Goal: Transaction & Acquisition: Download file/media

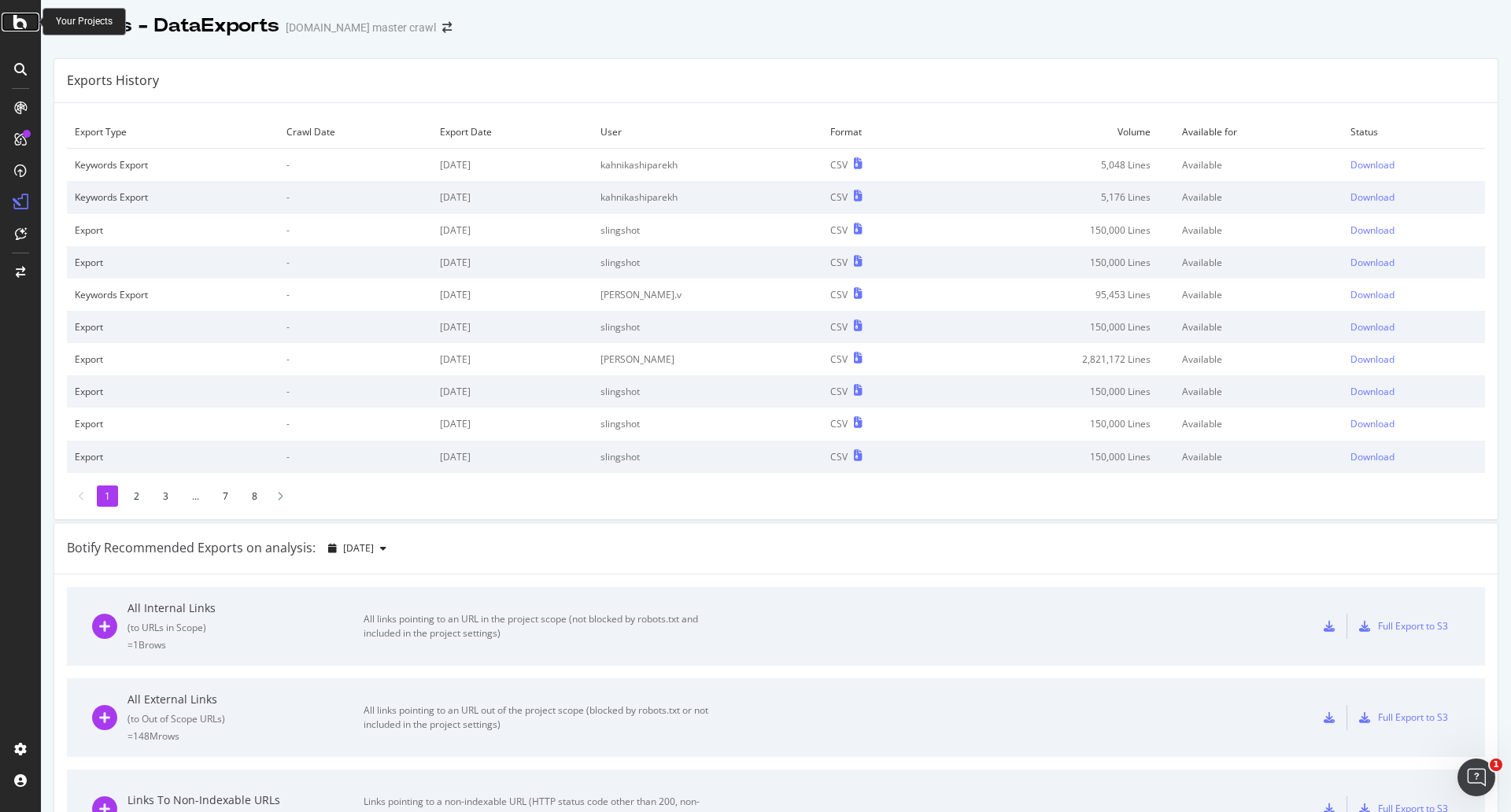
click at [19, 28] on icon at bounding box center [21, 22] width 14 height 19
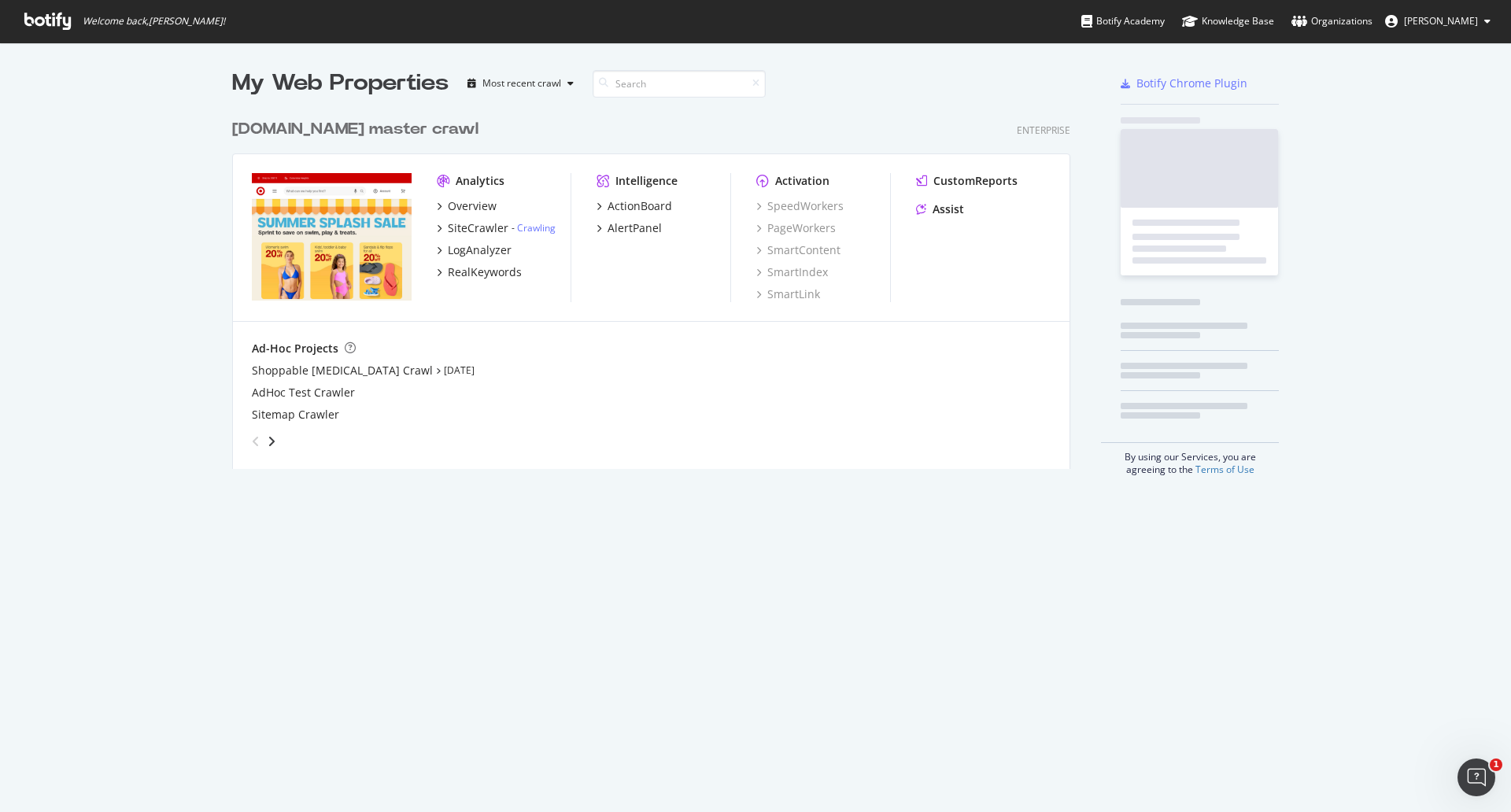
scroll to position [355, 836]
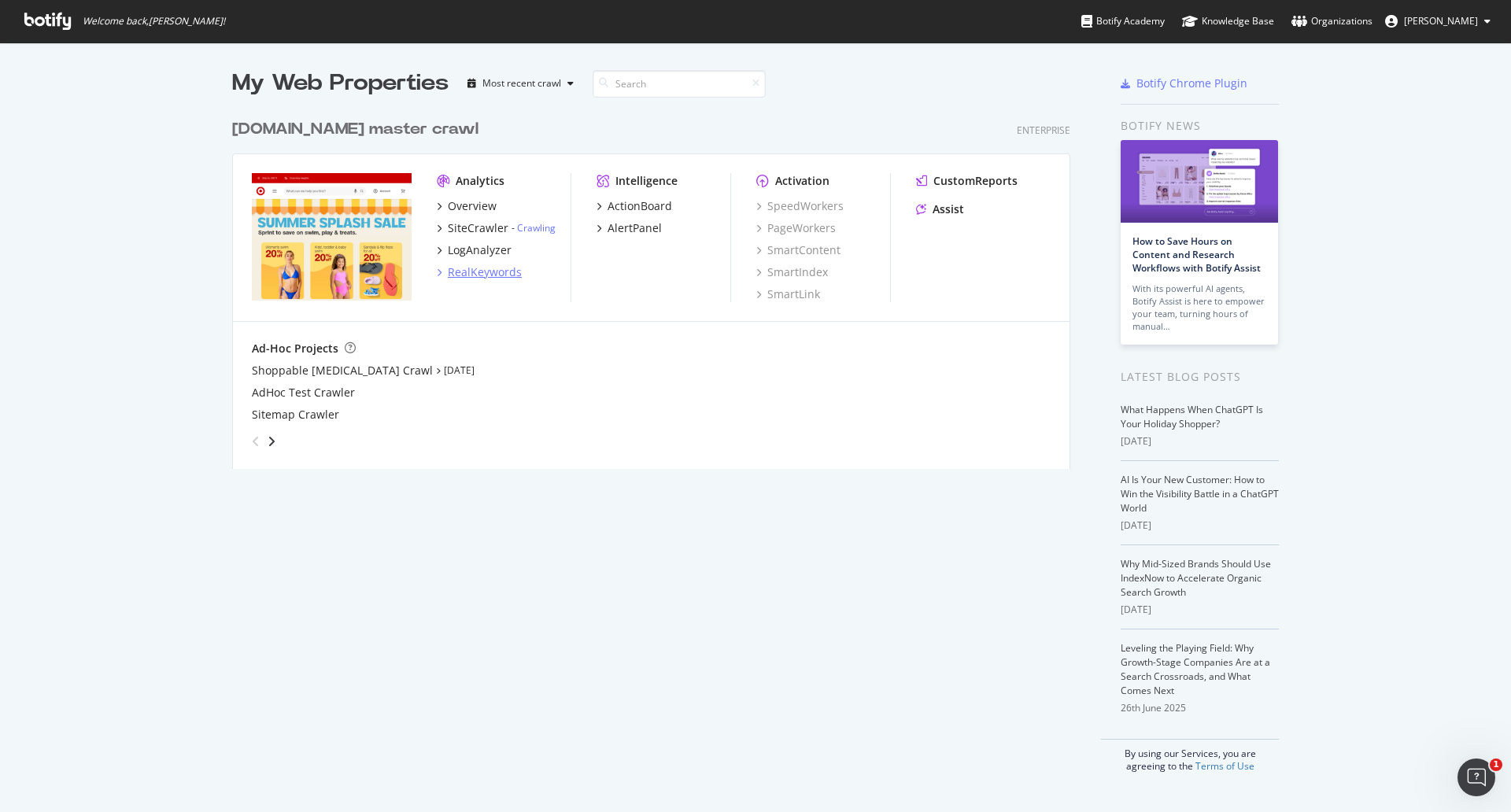
click at [473, 276] on div "RealKeywords" at bounding box center [484, 273] width 74 height 16
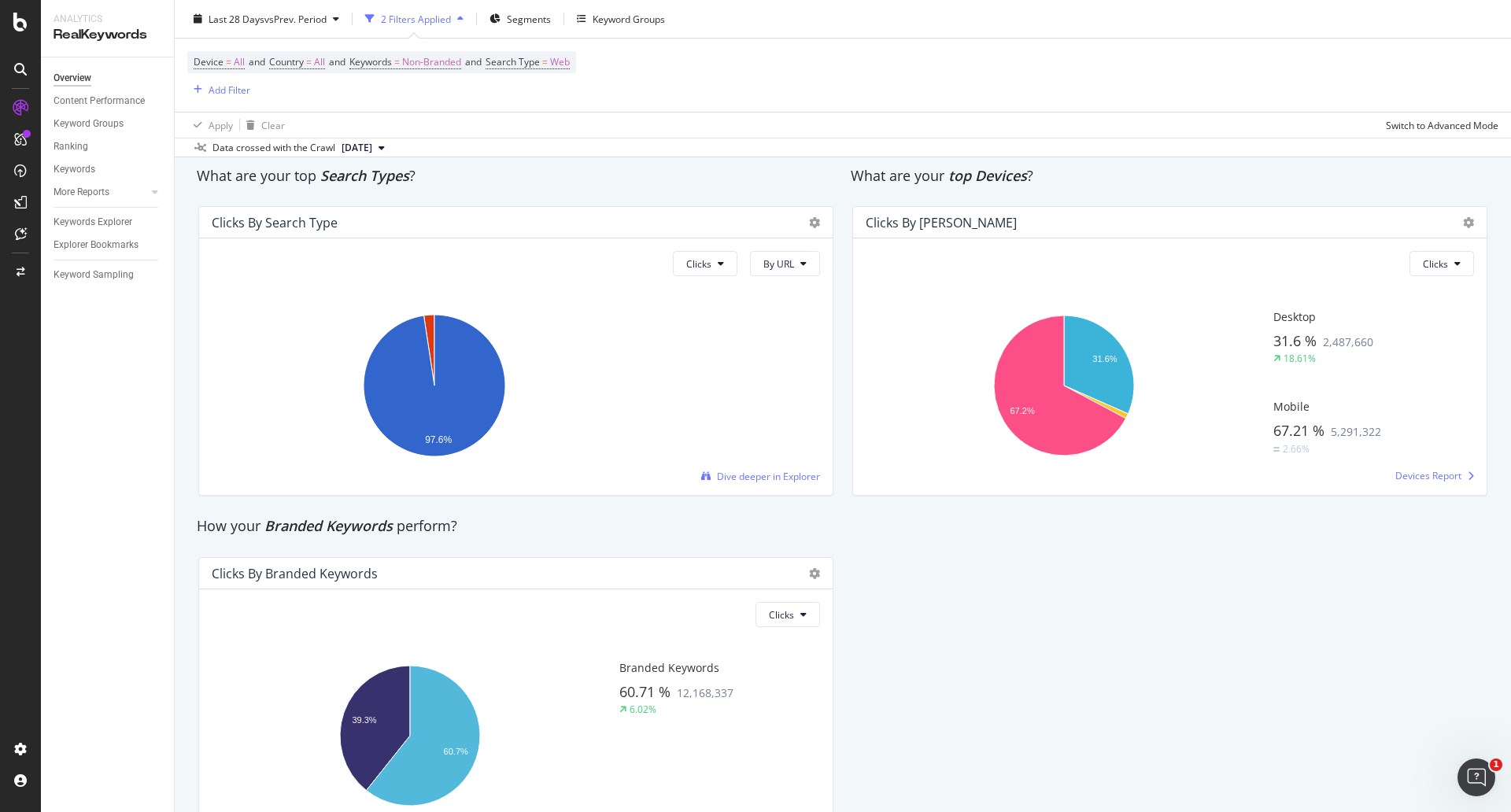
scroll to position [2726, 0]
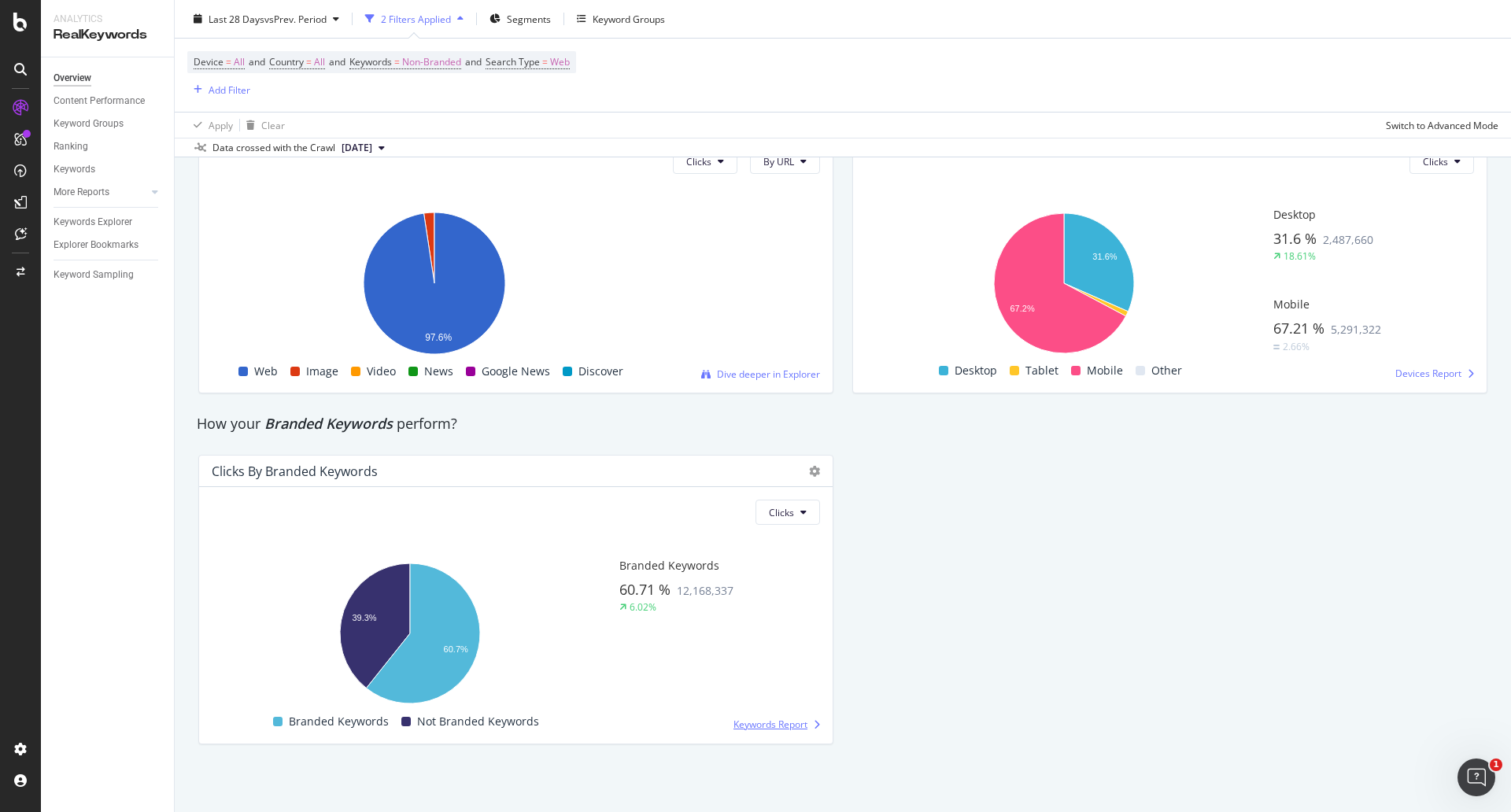
click at [768, 723] on span "Keywords Report" at bounding box center [770, 724] width 74 height 14
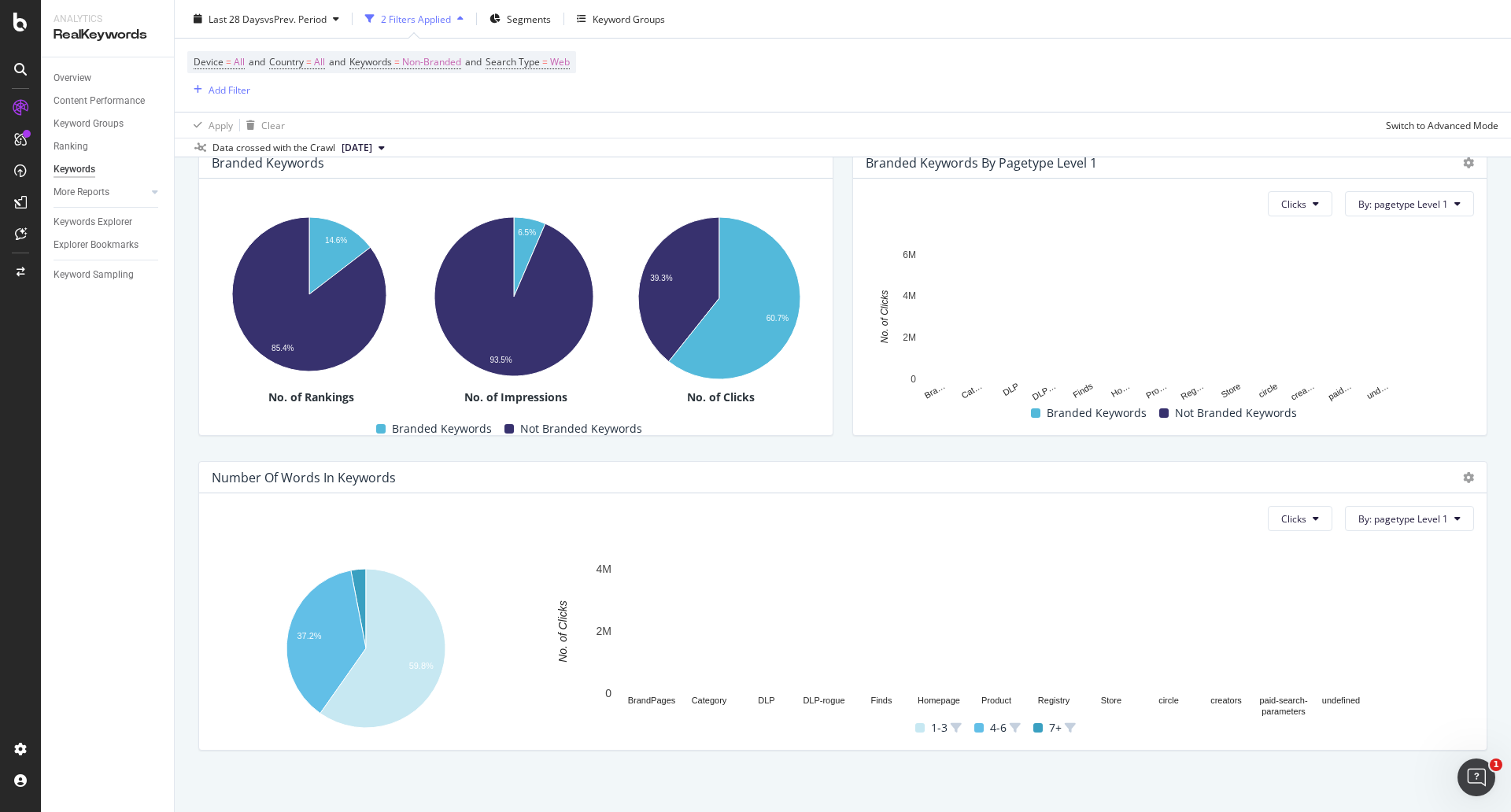
scroll to position [240, 0]
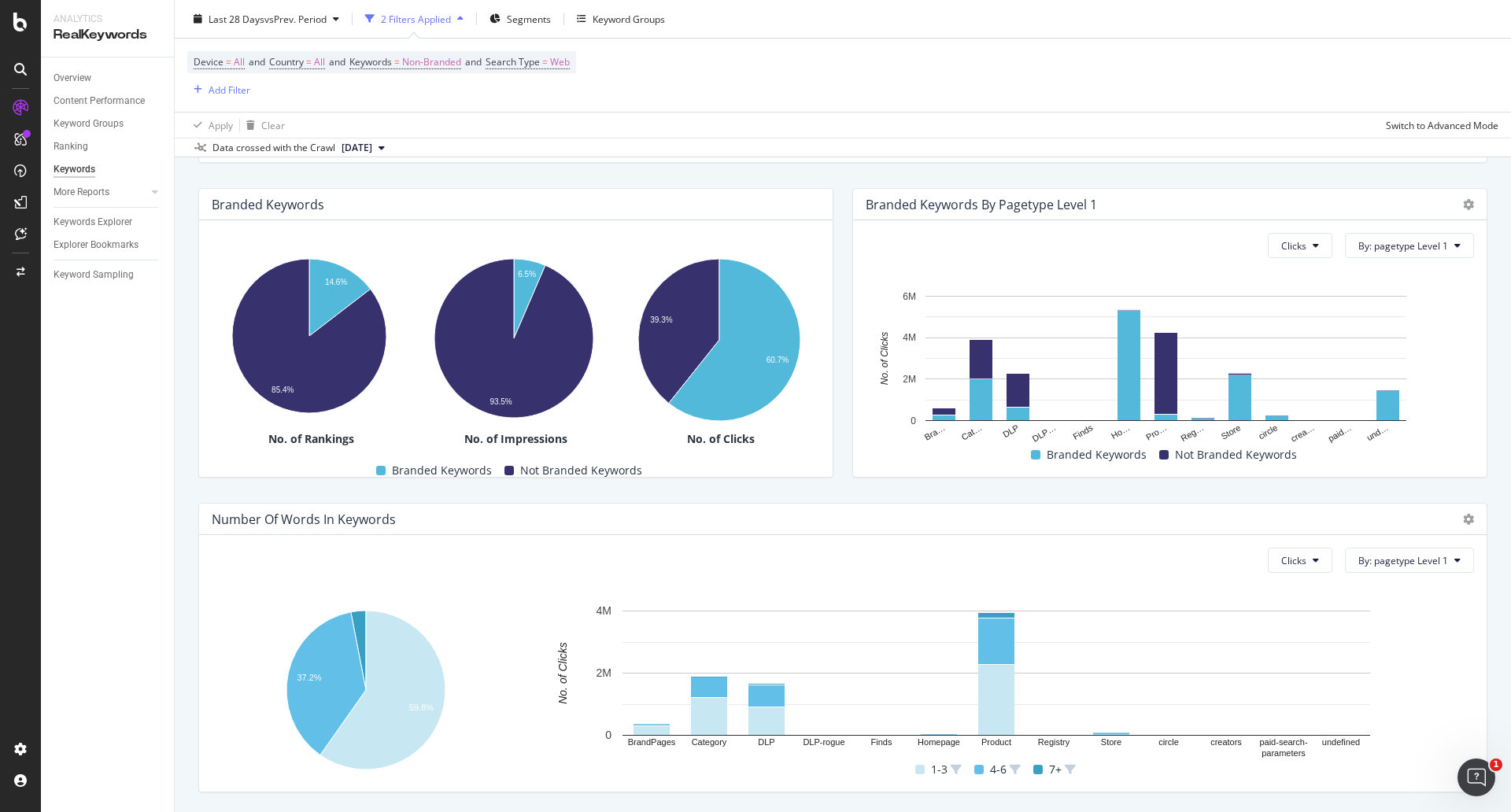
click at [1460, 204] on div "Branded Keywords By pagetype Level 1" at bounding box center [1169, 204] width 633 height 32
click at [1464, 204] on icon at bounding box center [1469, 203] width 11 height 11
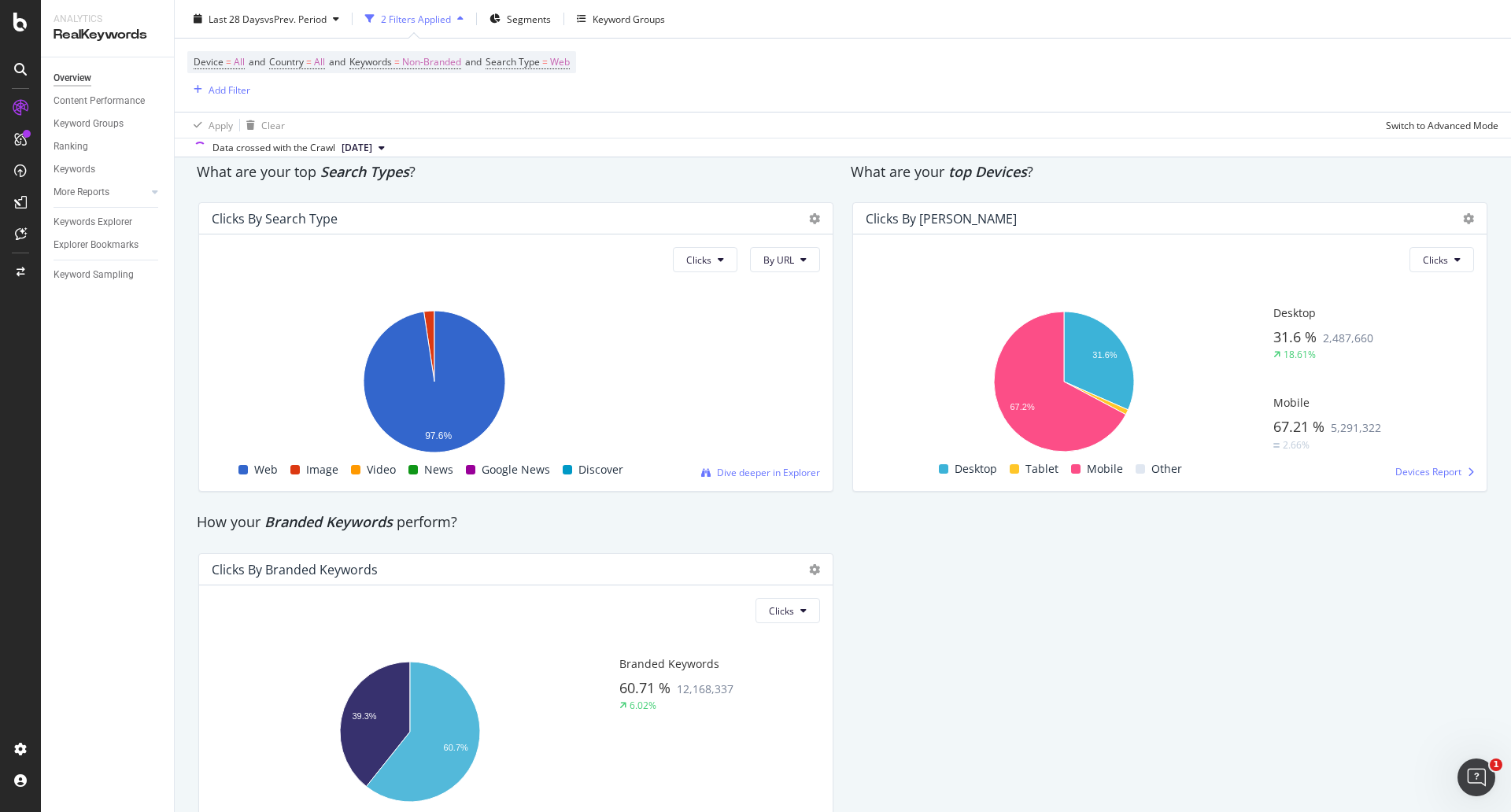
scroll to position [2630, 0]
click at [809, 565] on icon at bounding box center [814, 567] width 11 height 11
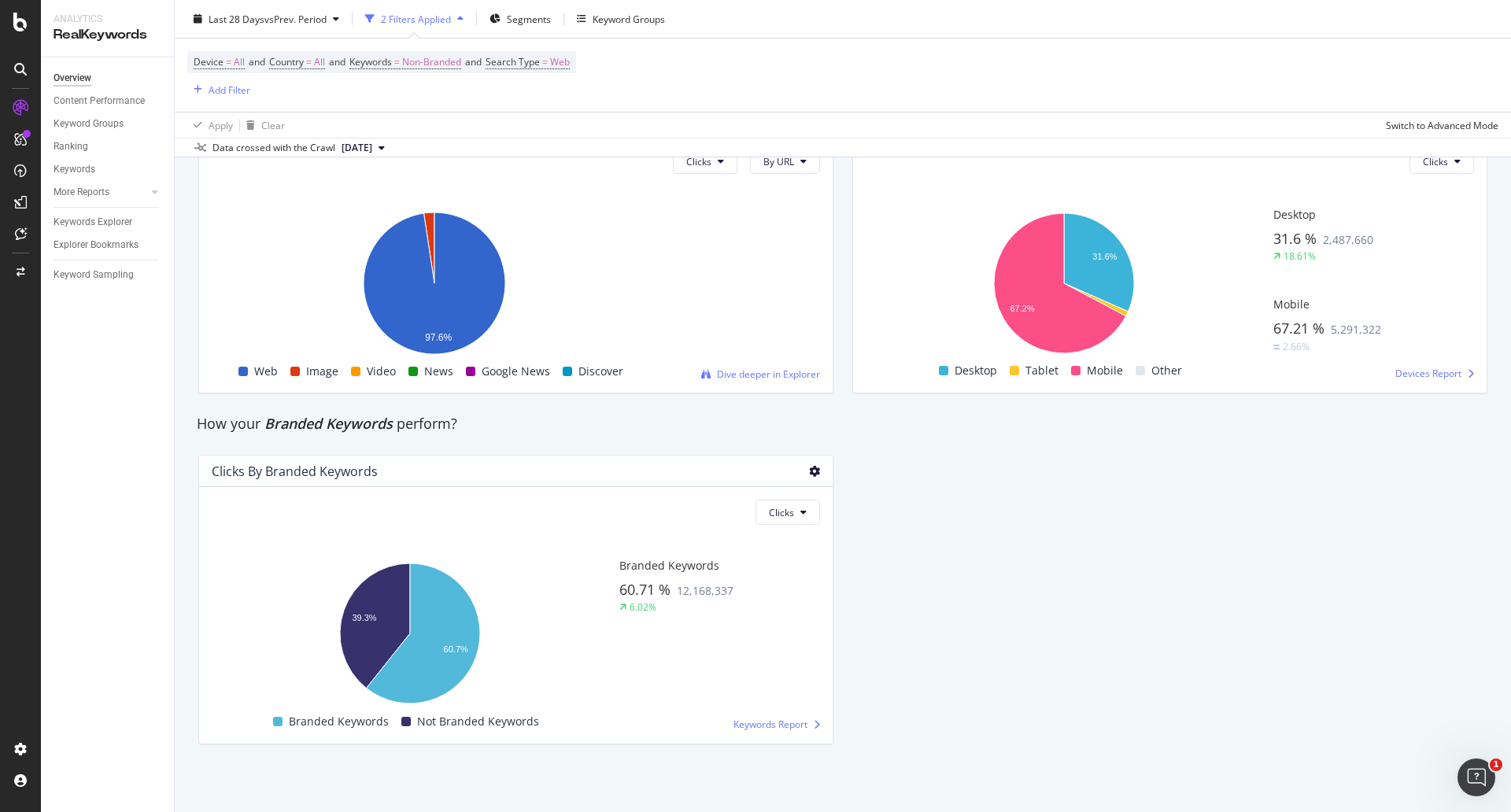
click at [809, 475] on icon at bounding box center [814, 470] width 11 height 11
click at [849, 545] on div "Export as CSV" at bounding box center [864, 554] width 123 height 23
